Goal: Task Accomplishment & Management: Use online tool/utility

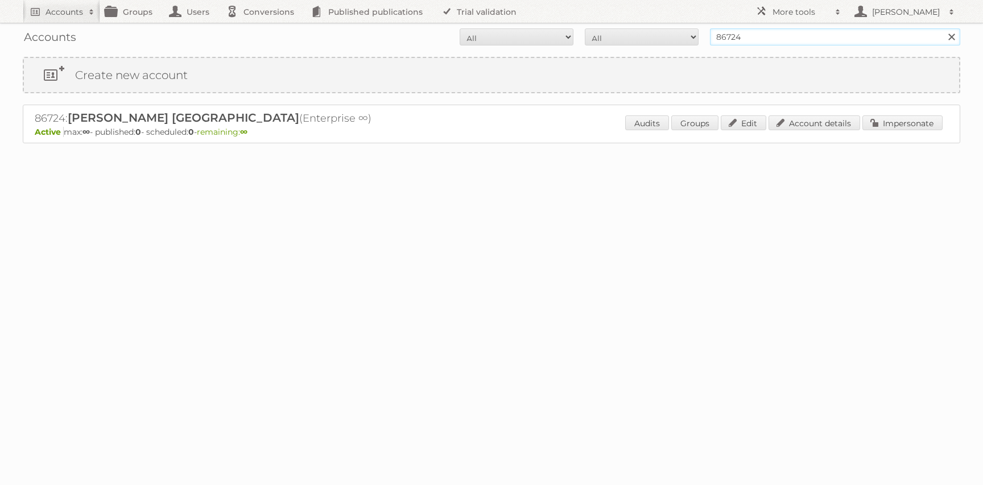
click at [782, 39] on input "86724" at bounding box center [835, 36] width 250 height 17
type input "obelink"
click at [943, 28] on input "Search" at bounding box center [951, 36] width 17 height 17
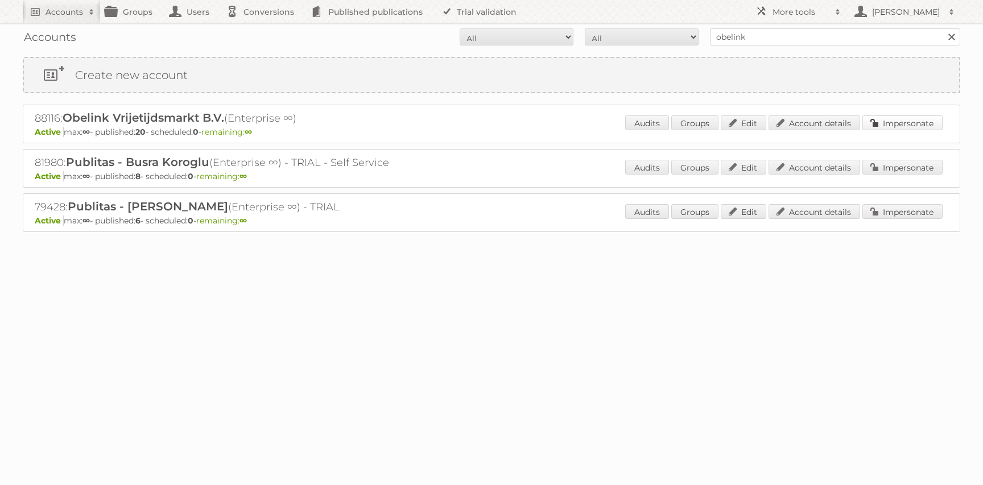
click at [900, 122] on link "Impersonate" at bounding box center [903, 123] width 80 height 15
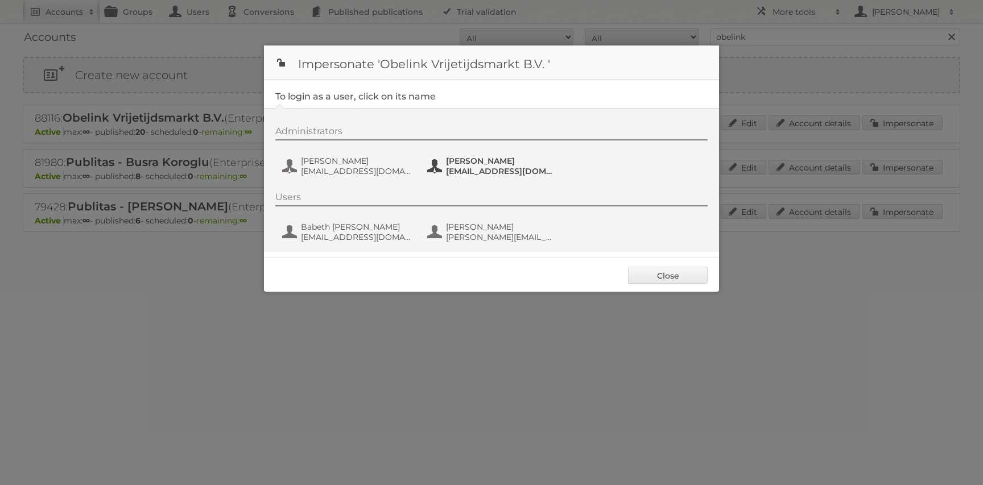
click at [456, 171] on span "[EMAIL_ADDRESS][DOMAIN_NAME]" at bounding box center [501, 171] width 110 height 10
